Goal: Complete application form

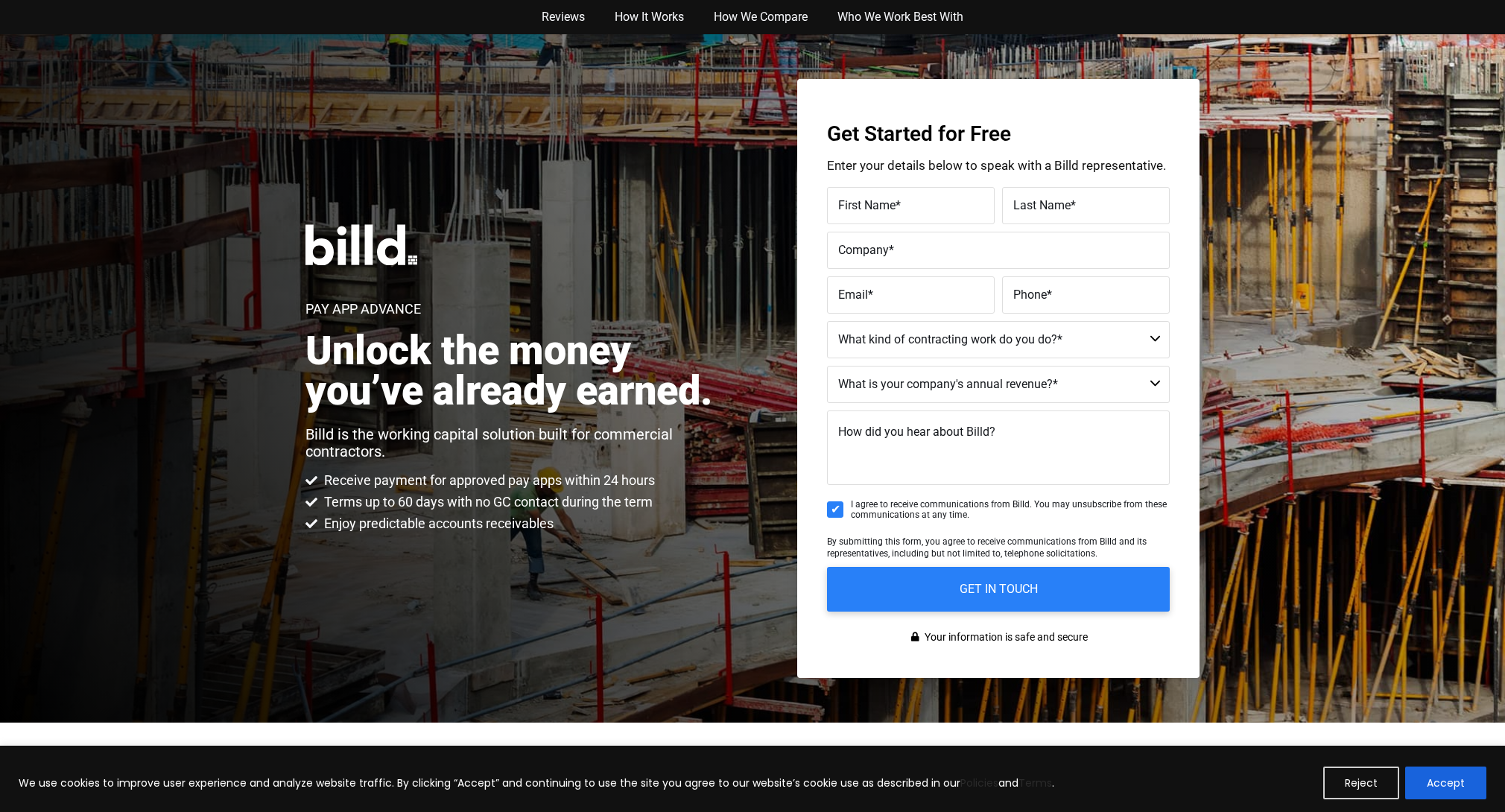
click at [911, 207] on label "First Name *" at bounding box center [910, 206] width 145 height 21
click at [911, 207] on input "First Name *" at bounding box center [911, 206] width 168 height 37
type input "[PERSON_NAME]"
type input "[PERSON_NAME] Express Inc."
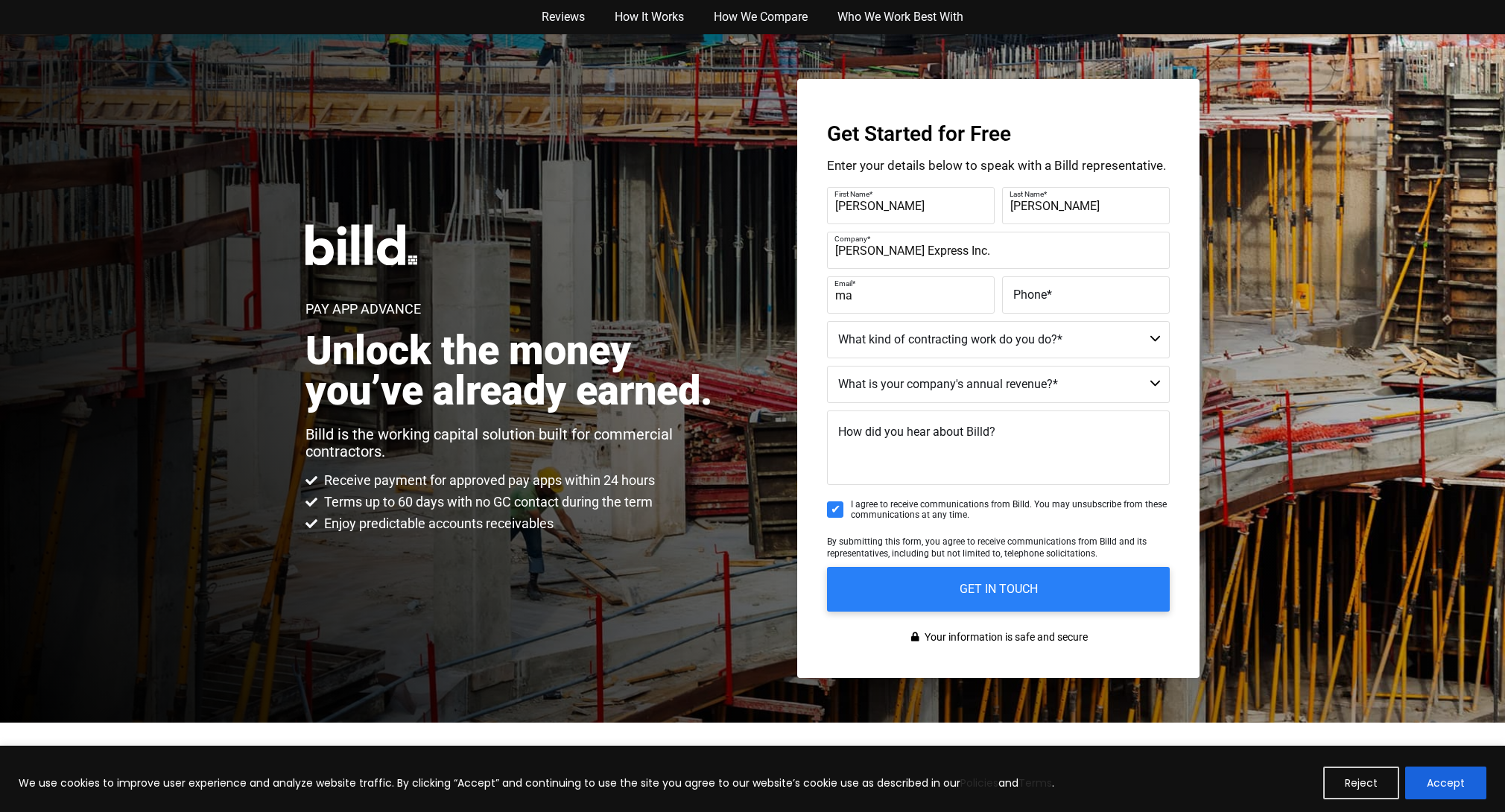
type input "m"
type input "[EMAIL_ADDRESS][DOMAIN_NAME]"
type input "[PHONE_NUMBER]"
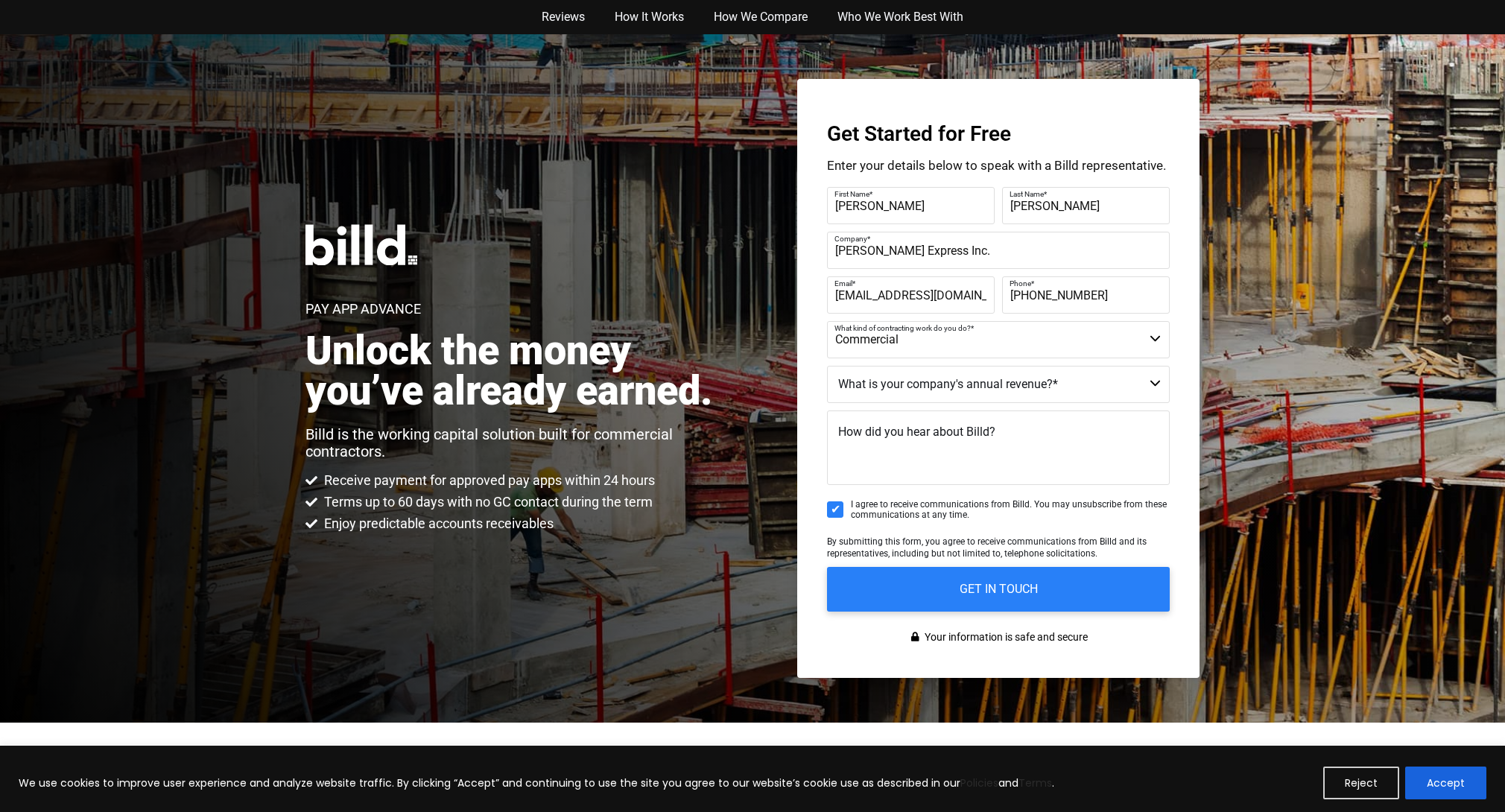
select select "Commercial and Residential"
drag, startPoint x: 966, startPoint y: 313, endPoint x: 973, endPoint y: 326, distance: 14.8
click at [971, 317] on form "First Name * [PERSON_NAME] Last Name * [PERSON_NAME] Company * [PERSON_NAME] Ex…" at bounding box center [997, 400] width 342 height 424
click at [974, 331] on select "Commercial Commercial and Residential Residential Not a Contractor" at bounding box center [997, 340] width 342 height 37
click at [596, 574] on div "Pay App Advance Unlock the money you’ve already earned. Billd is the working ca…" at bounding box center [752, 378] width 1505 height 688
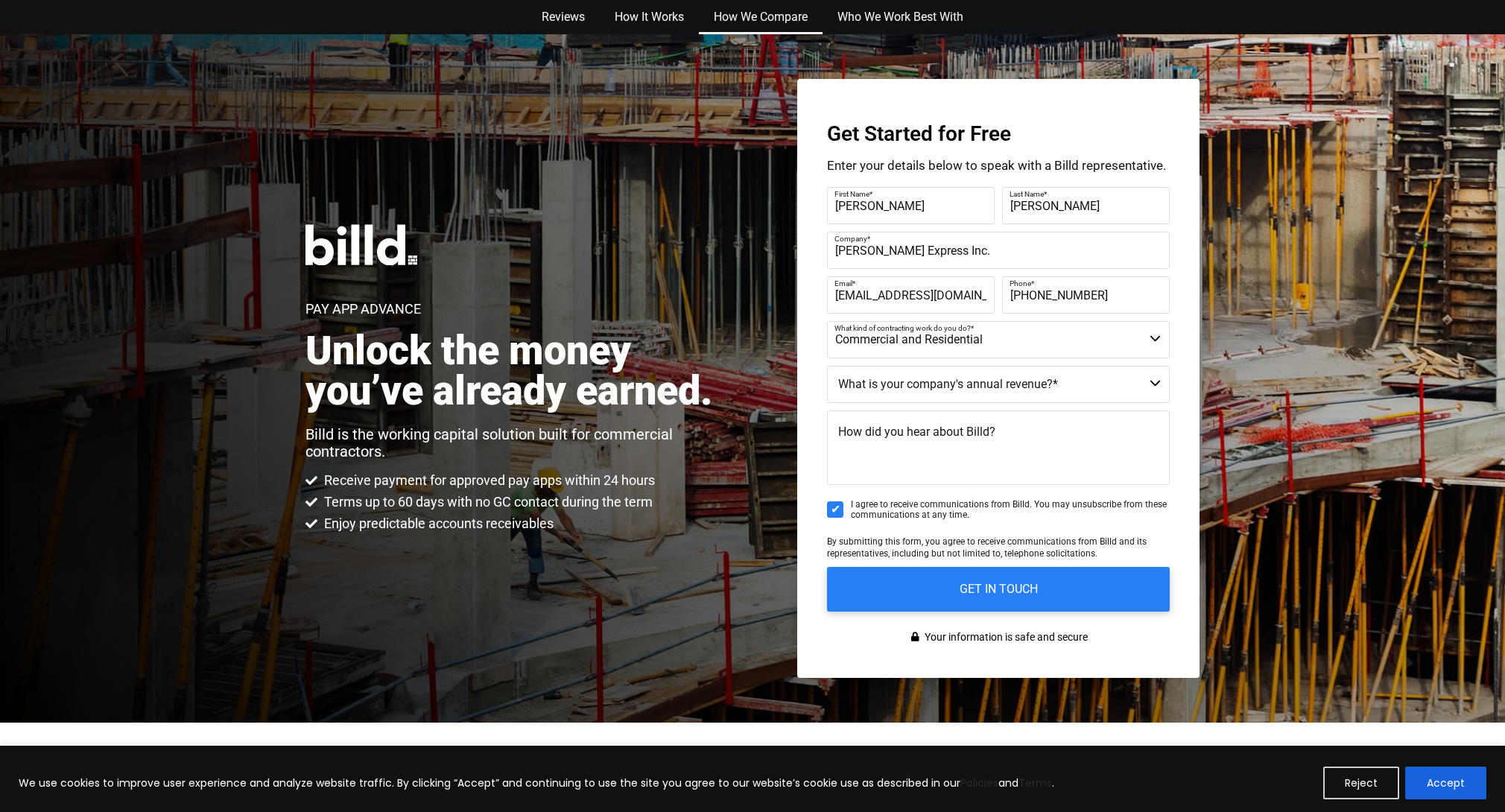
click at [751, 14] on link "How We Compare" at bounding box center [760, 17] width 124 height 34
click at [671, 27] on link "How It Works" at bounding box center [649, 17] width 99 height 34
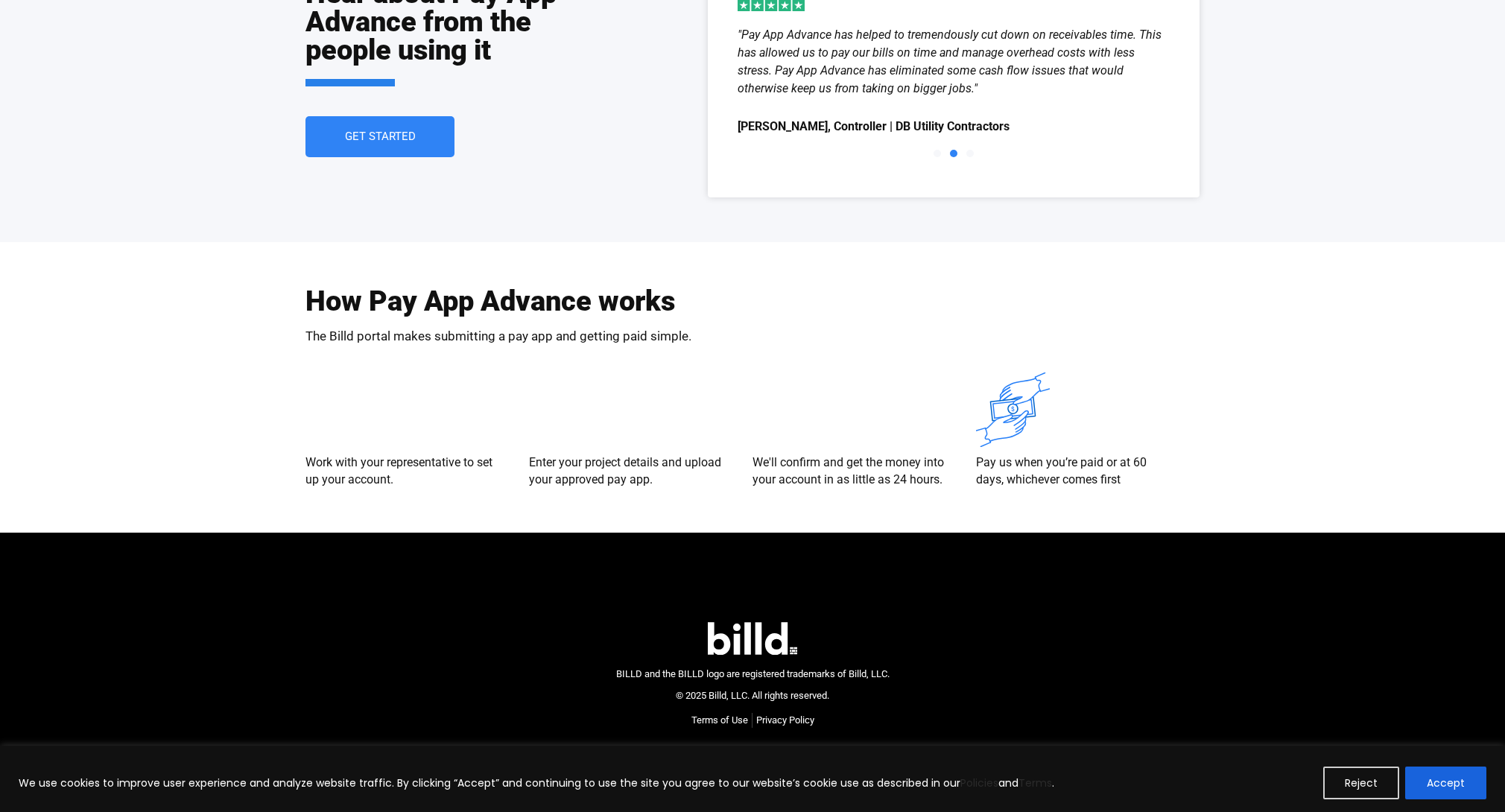
scroll to position [2758, 0]
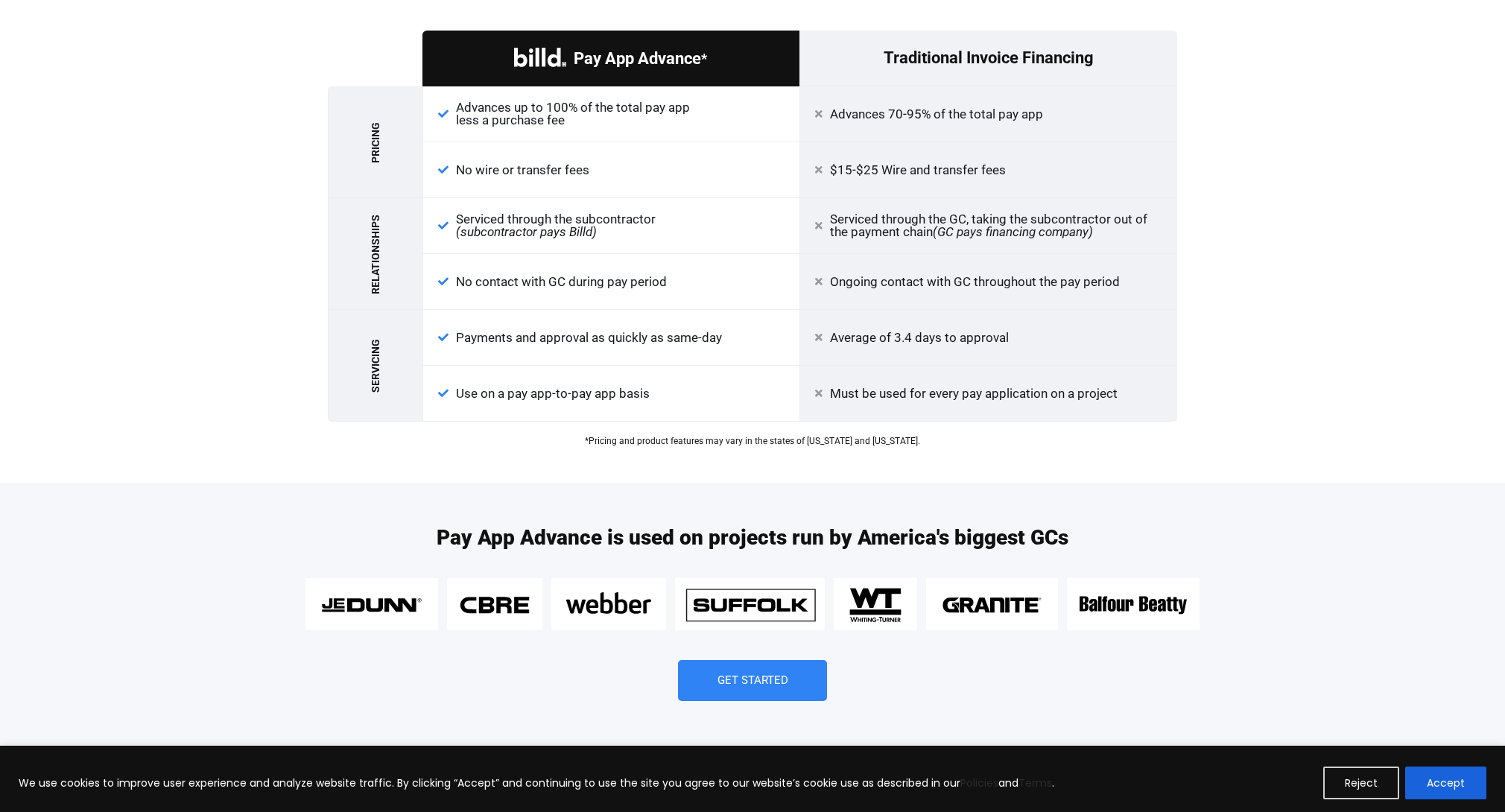
scroll to position [1603, 0]
